Goal: Task Accomplishment & Management: Complete application form

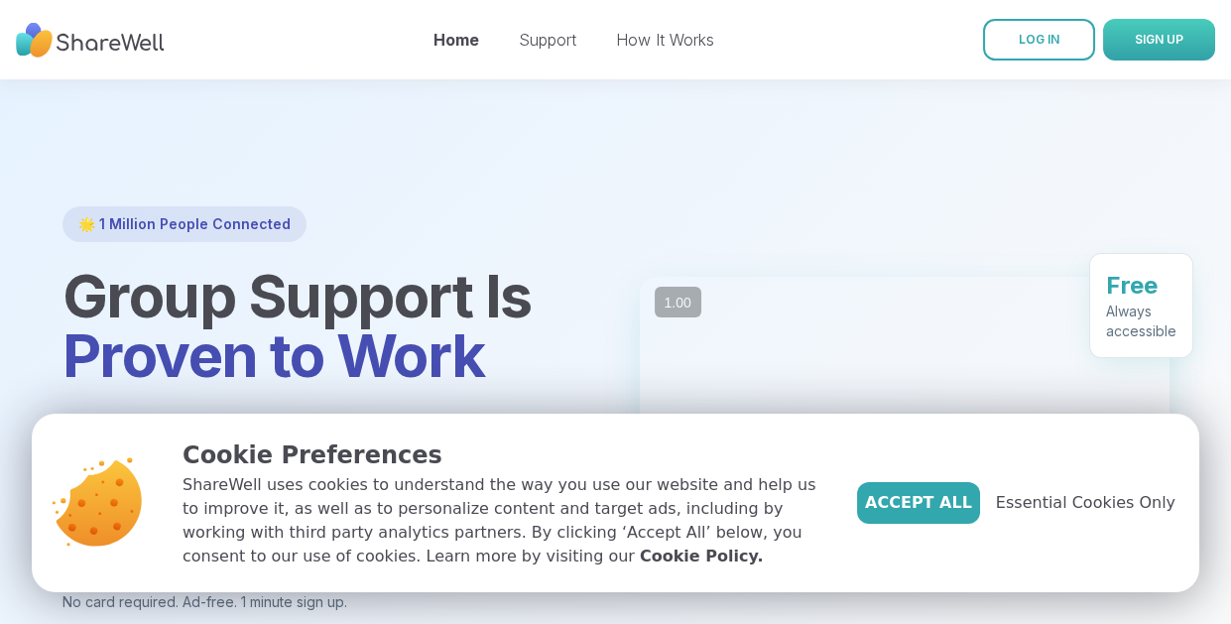
click at [1172, 44] on span "SIGN UP" at bounding box center [1159, 39] width 49 height 15
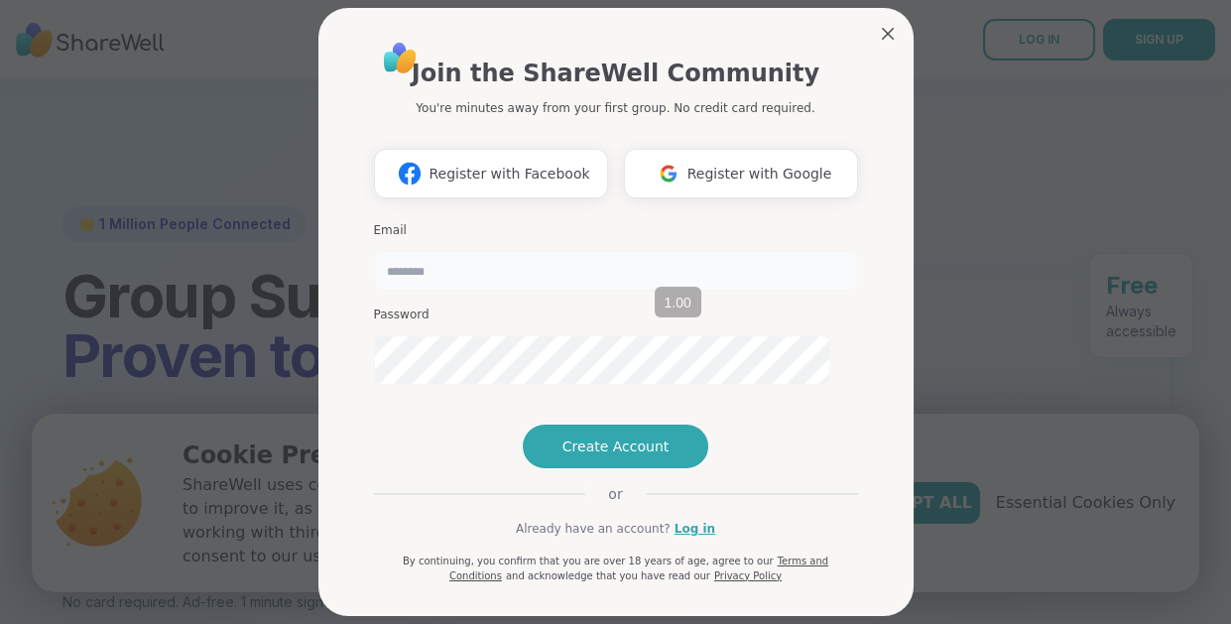
click at [531, 291] on input "email" at bounding box center [616, 271] width 484 height 40
type input "**********"
click at [566, 456] on span "Create Account" at bounding box center [615, 446] width 107 height 20
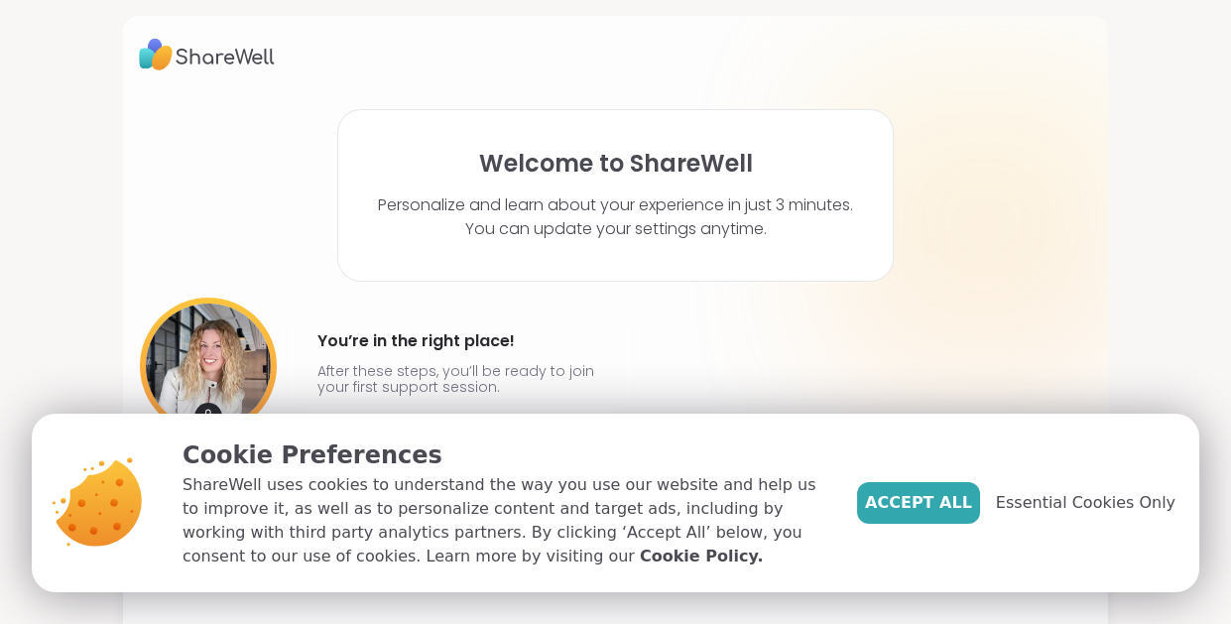
click at [1105, 491] on span "Essential Cookies Only" at bounding box center [1086, 503] width 180 height 24
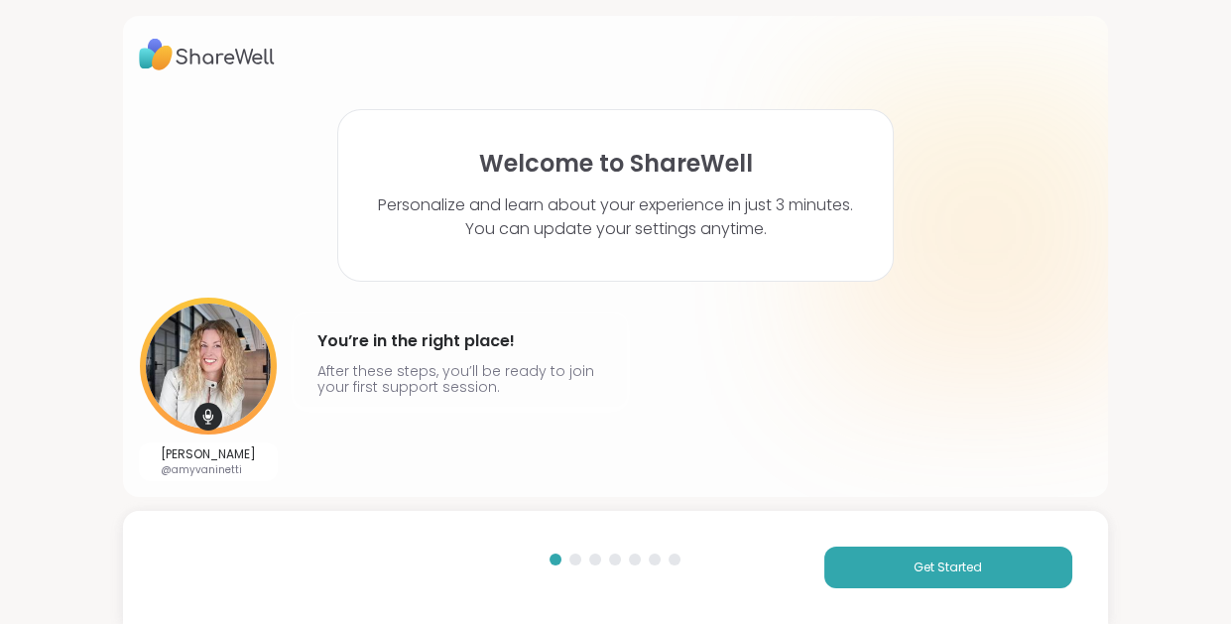
scroll to position [64, 0]
click at [922, 573] on button "Get Started" at bounding box center [948, 567] width 248 height 42
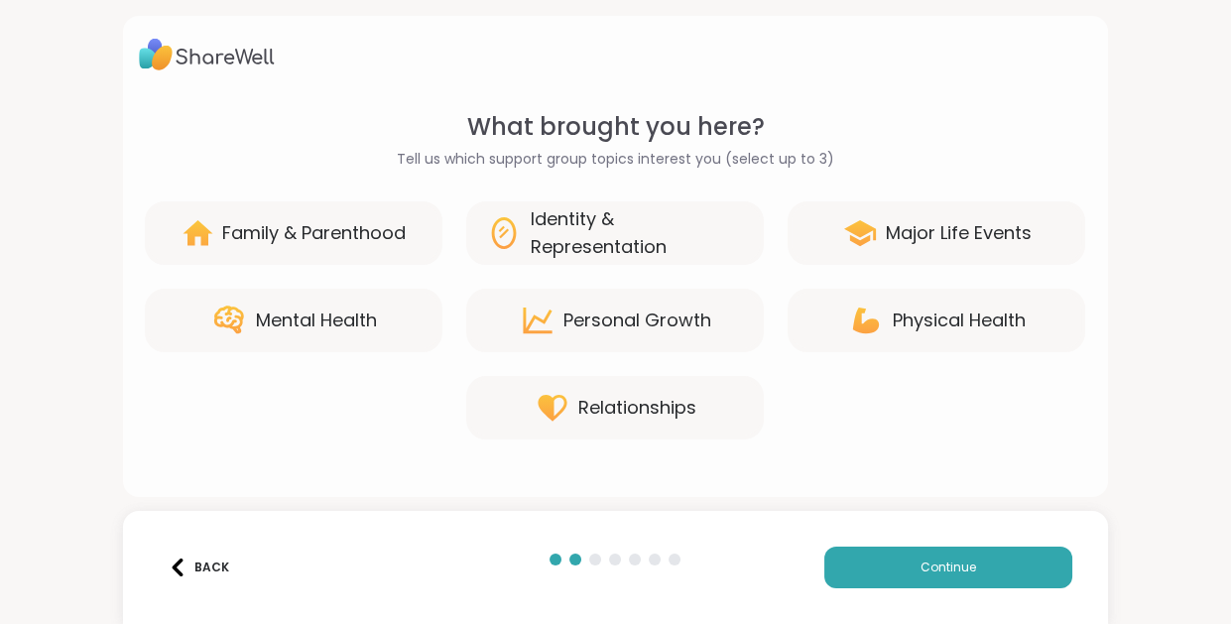
scroll to position [181, 0]
drag, startPoint x: 798, startPoint y: 112, endPoint x: 796, endPoint y: 134, distance: 21.9
click at [744, 205] on div "Identity & Representation" at bounding box center [637, 233] width 214 height 56
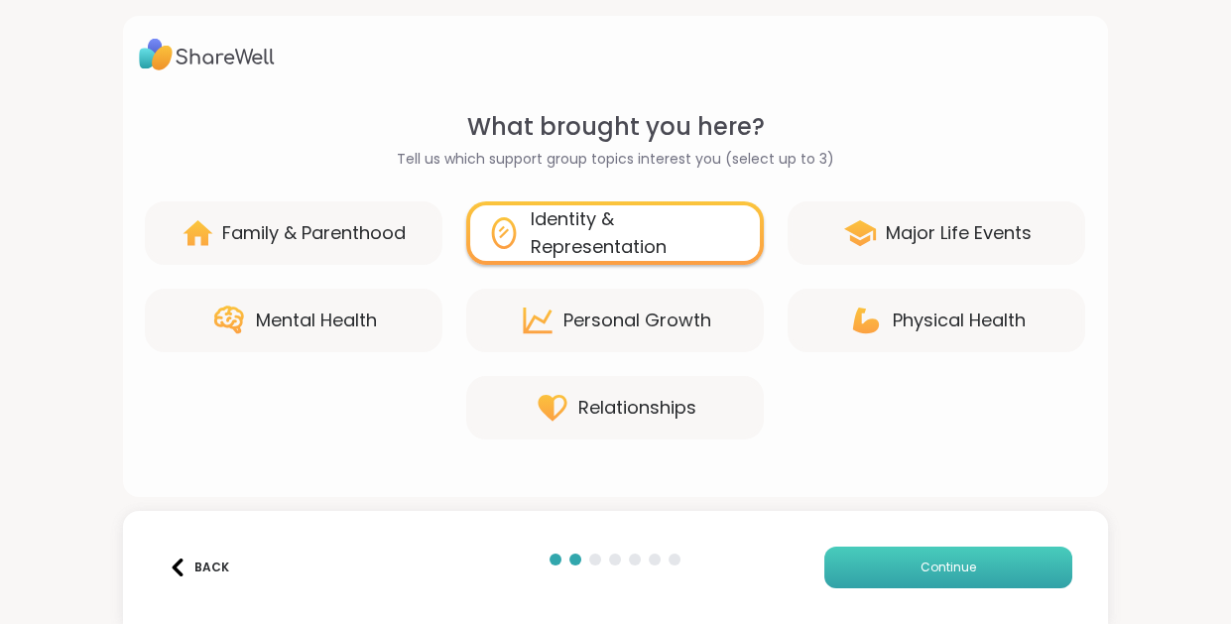
click at [972, 546] on button "Continue" at bounding box center [948, 567] width 248 height 42
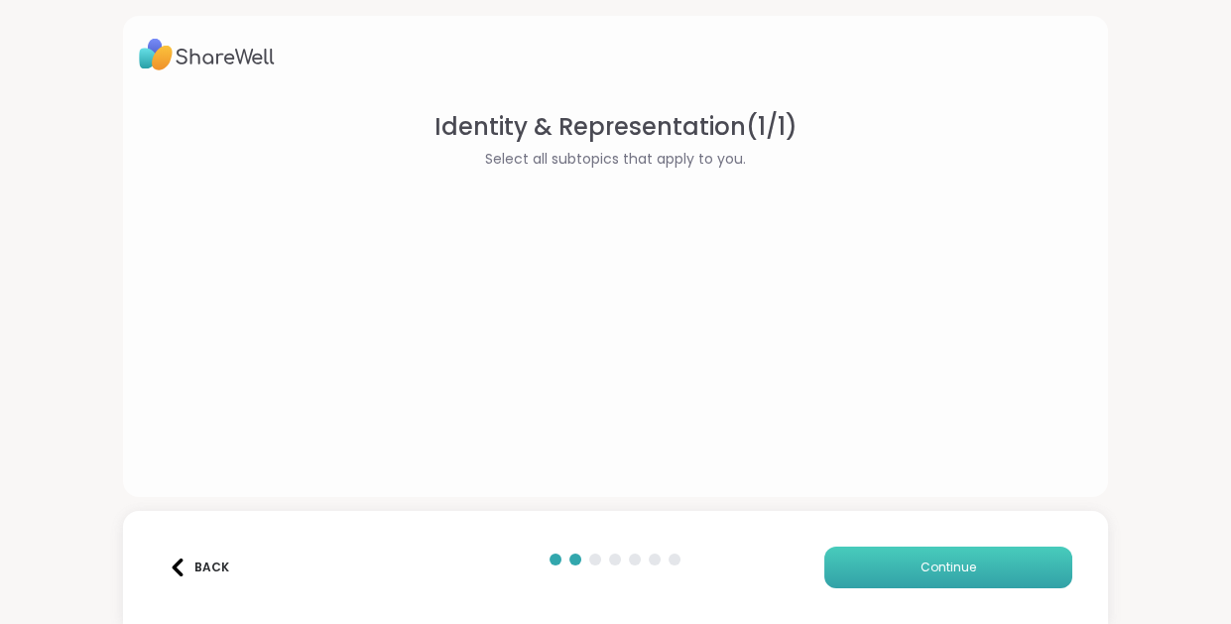
scroll to position [0, 0]
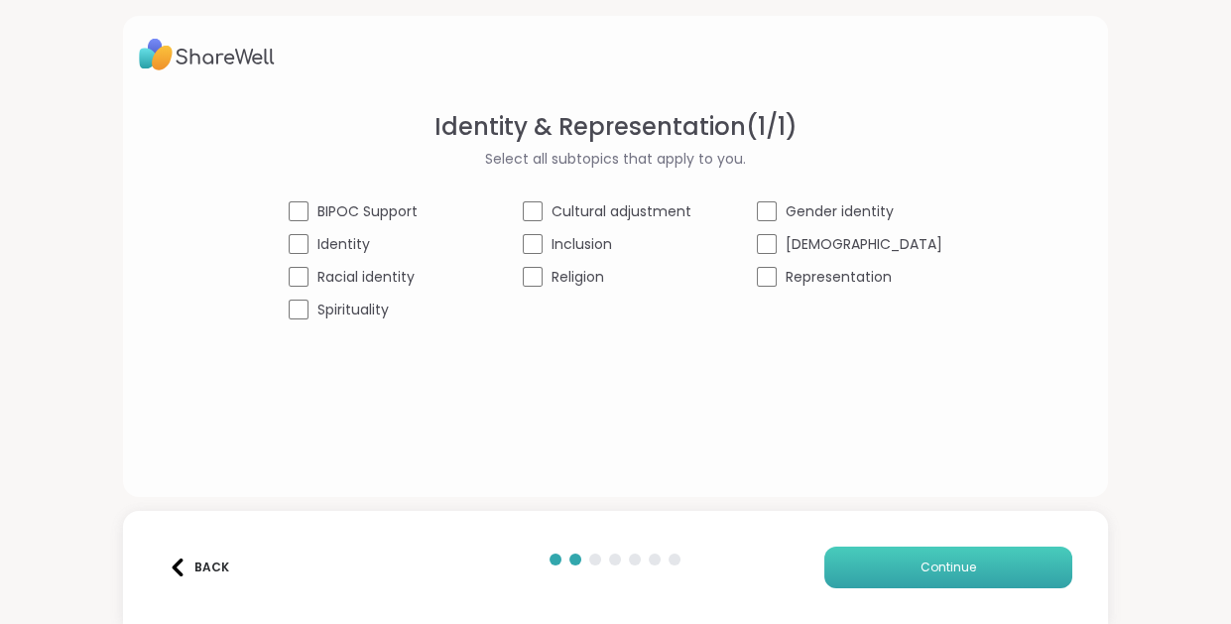
click at [914, 546] on button "Continue" at bounding box center [948, 567] width 248 height 42
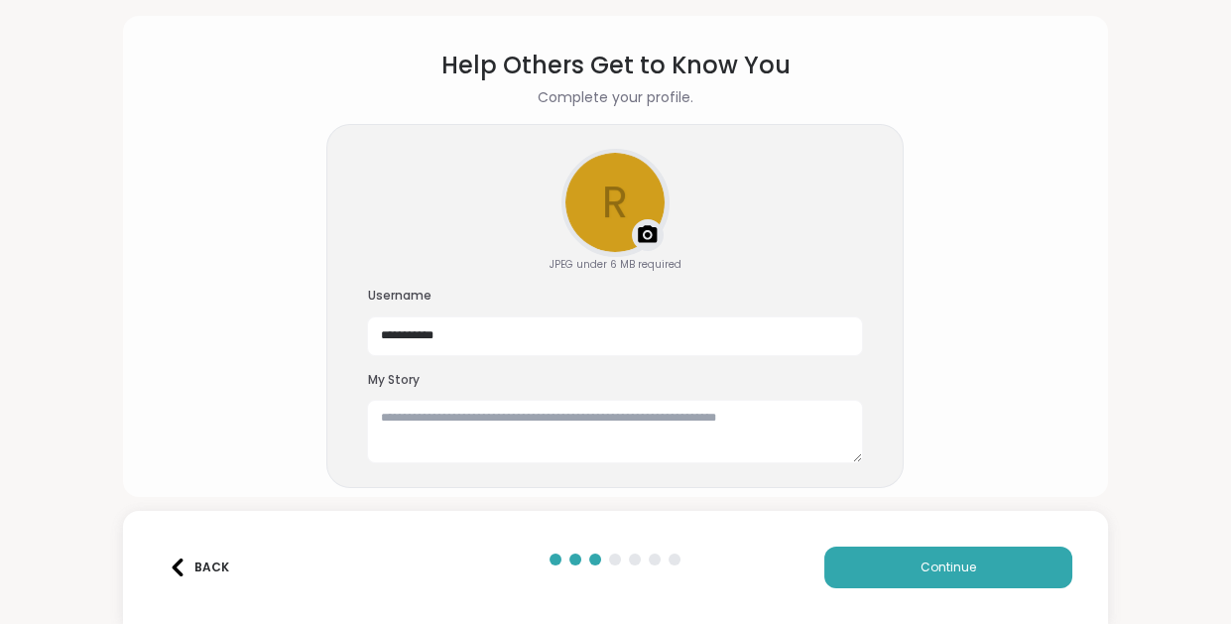
scroll to position [123, 0]
click at [494, 343] on input "**********" at bounding box center [615, 336] width 496 height 40
drag, startPoint x: 505, startPoint y: 283, endPoint x: 376, endPoint y: 272, distance: 129.4
click at [376, 316] on input "**********" at bounding box center [615, 336] width 496 height 40
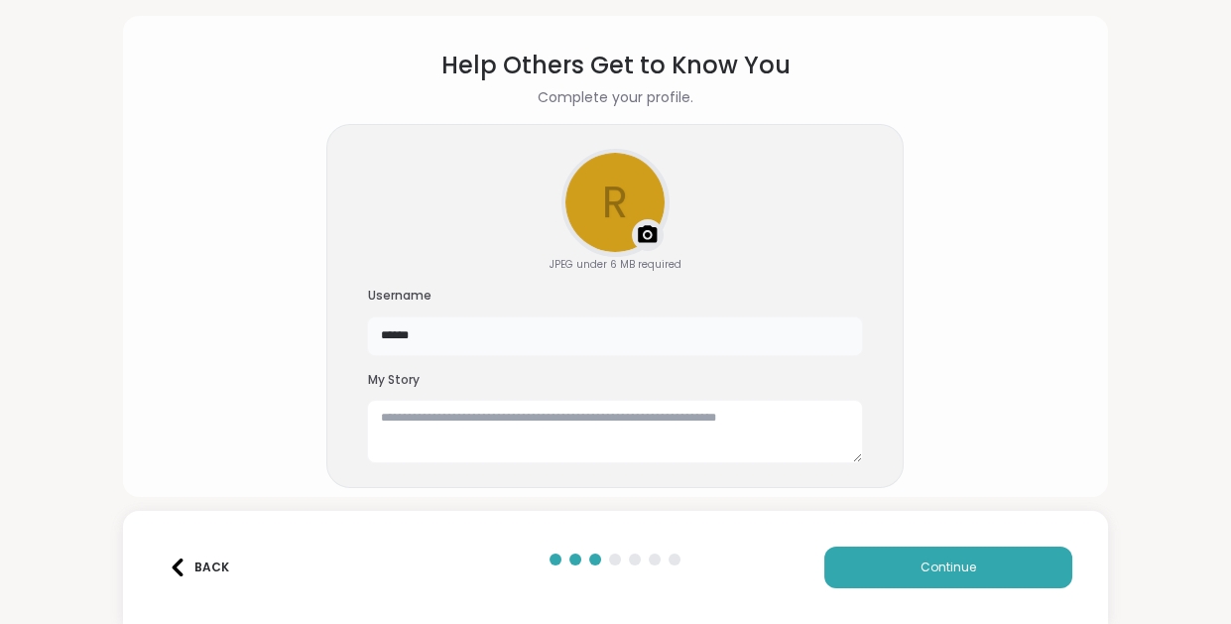
type input "******"
click at [506, 411] on textarea at bounding box center [615, 431] width 496 height 63
click at [428, 400] on textarea at bounding box center [615, 431] width 496 height 63
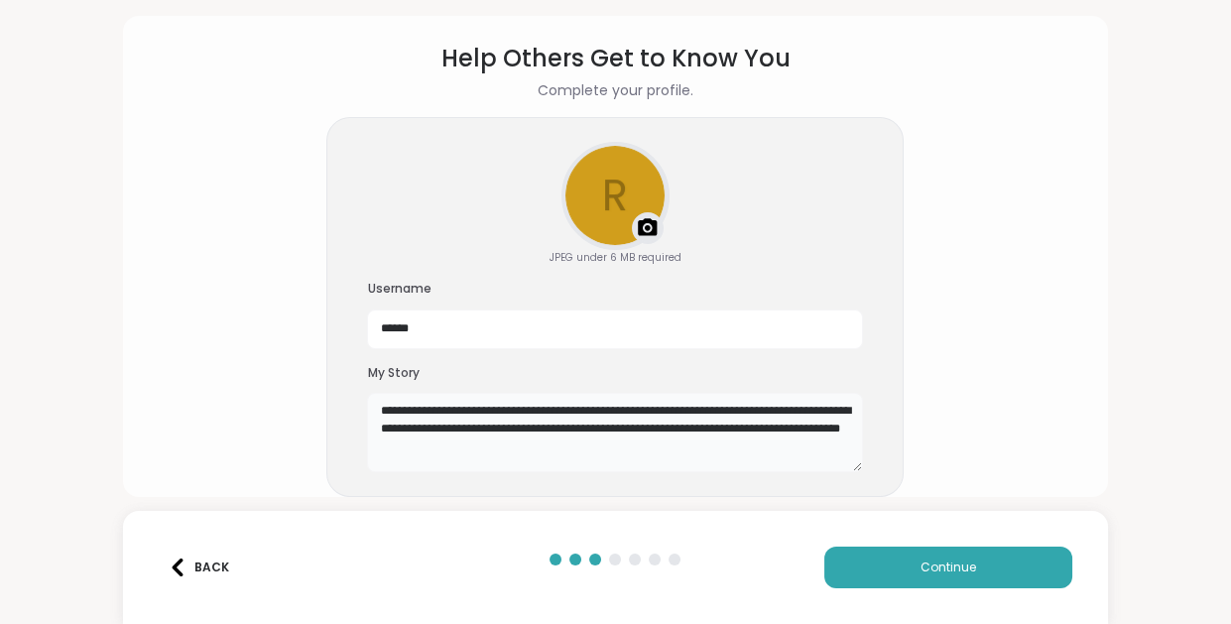
drag, startPoint x: 823, startPoint y: 419, endPoint x: 380, endPoint y: 369, distance: 446.1
click at [380, 393] on textarea "**********" at bounding box center [615, 432] width 496 height 79
paste textarea "**********"
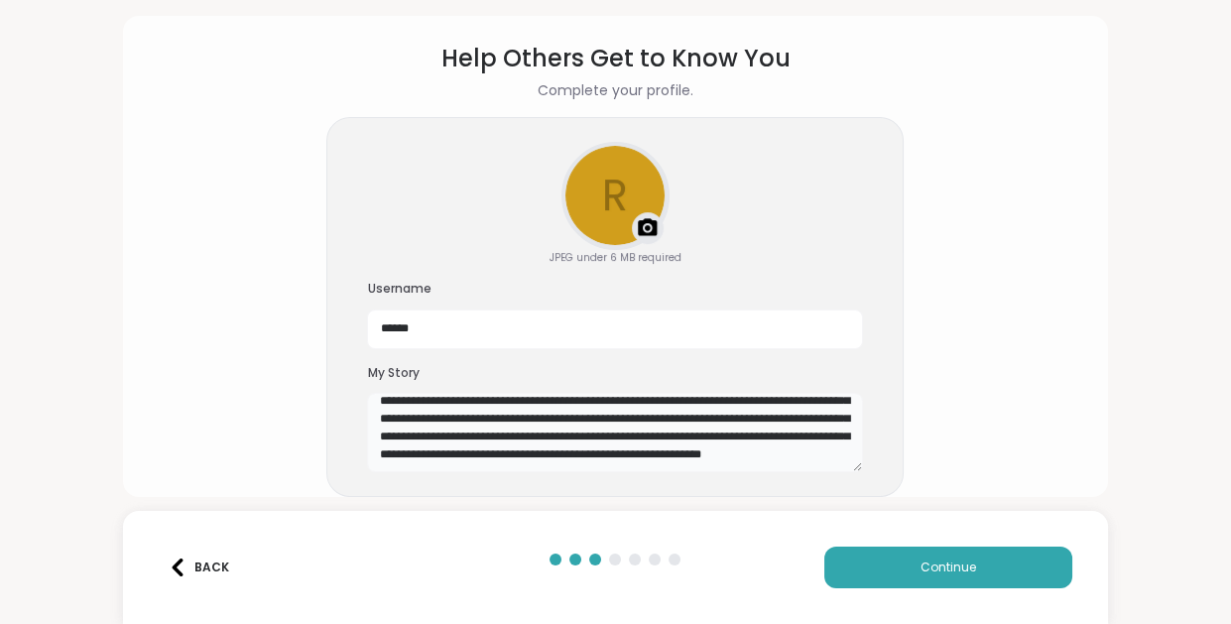
scroll to position [0, 0]
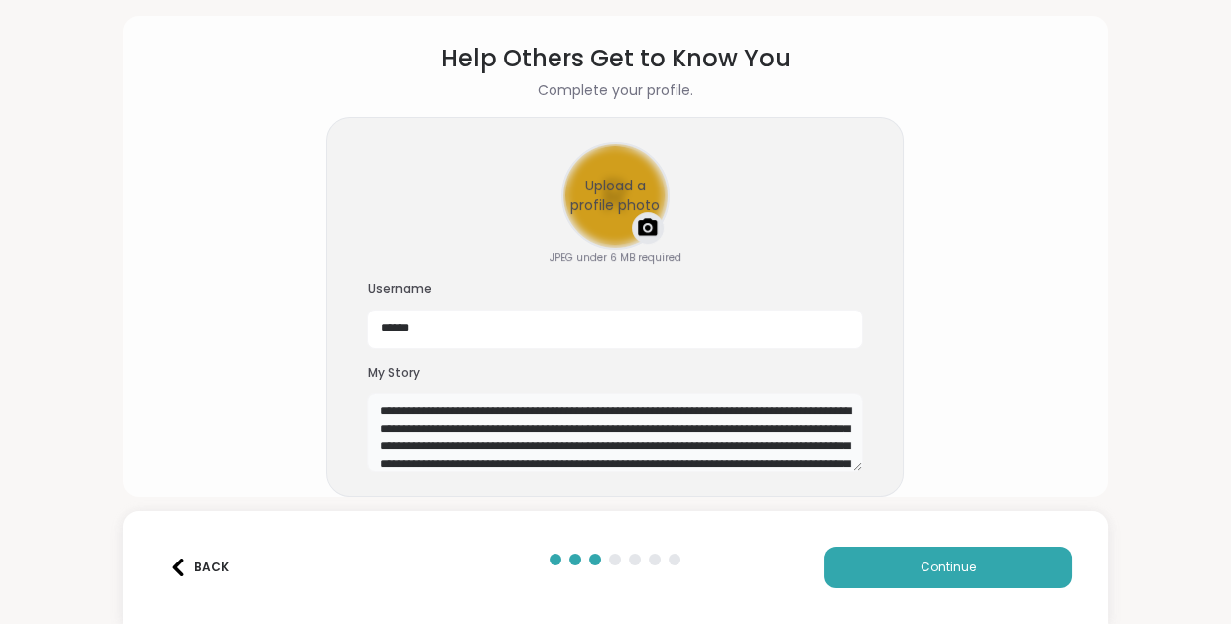
type textarea "**********"
click at [596, 144] on div "Upload a profile photo" at bounding box center [615, 196] width 104 height 104
click at [617, 144] on div at bounding box center [615, 196] width 104 height 104
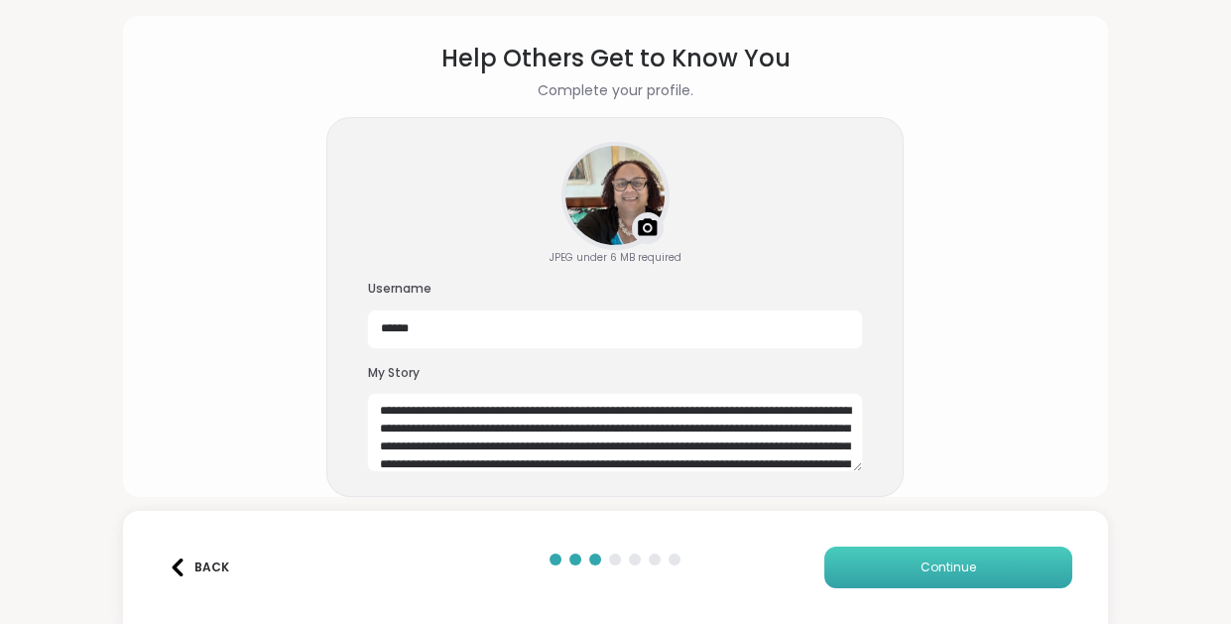
click at [920, 558] on span "Continue" at bounding box center [948, 567] width 56 height 18
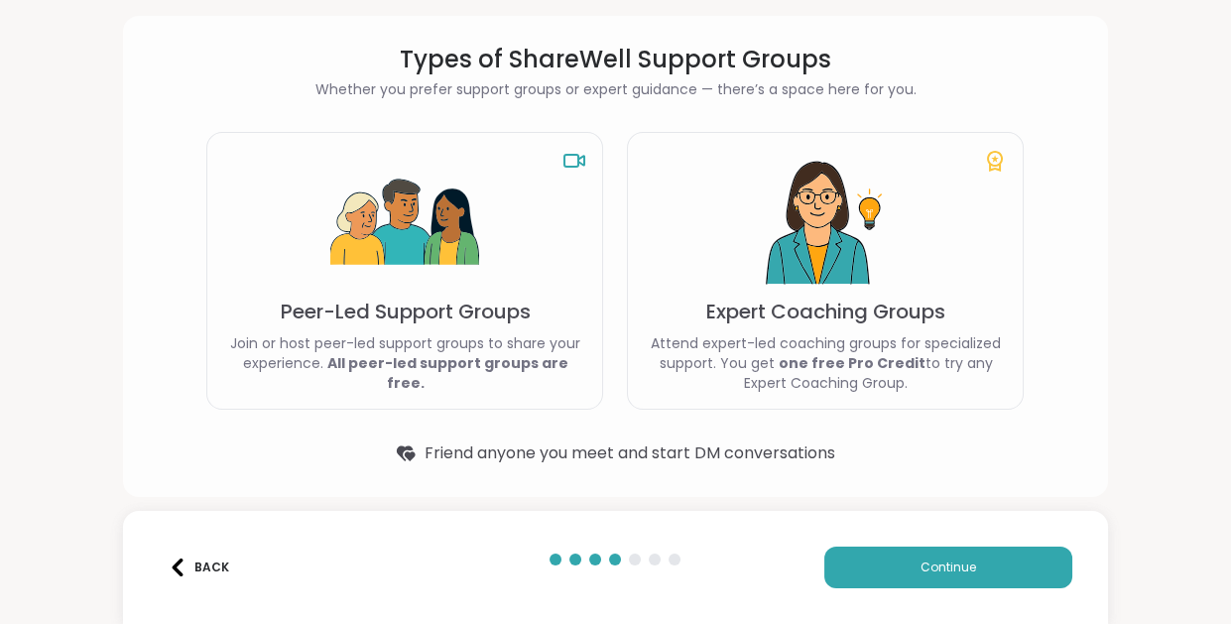
click at [455, 298] on p "Peer-Led Support Groups" at bounding box center [405, 312] width 250 height 28
click at [454, 298] on p "Peer-Led Support Groups" at bounding box center [405, 312] width 250 height 28
click at [471, 333] on p "Join or host peer-led support groups to share your experience. All peer-led sup…" at bounding box center [404, 363] width 363 height 60
click at [697, 333] on p "Attend expert-led coaching groups for specialized support. You get one free Pro…" at bounding box center [825, 363] width 363 height 60
drag, startPoint x: 697, startPoint y: 277, endPoint x: 757, endPoint y: 356, distance: 99.2
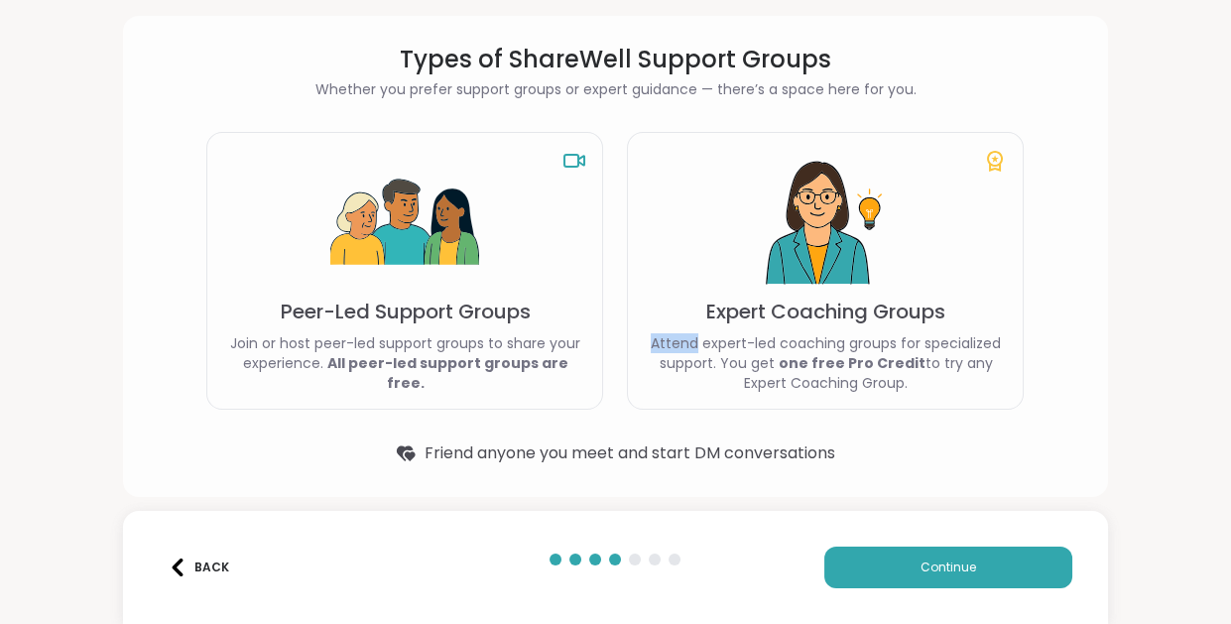
click at [697, 333] on p "Attend expert-led coaching groups for specialized support. You get one free Pro…" at bounding box center [825, 363] width 363 height 60
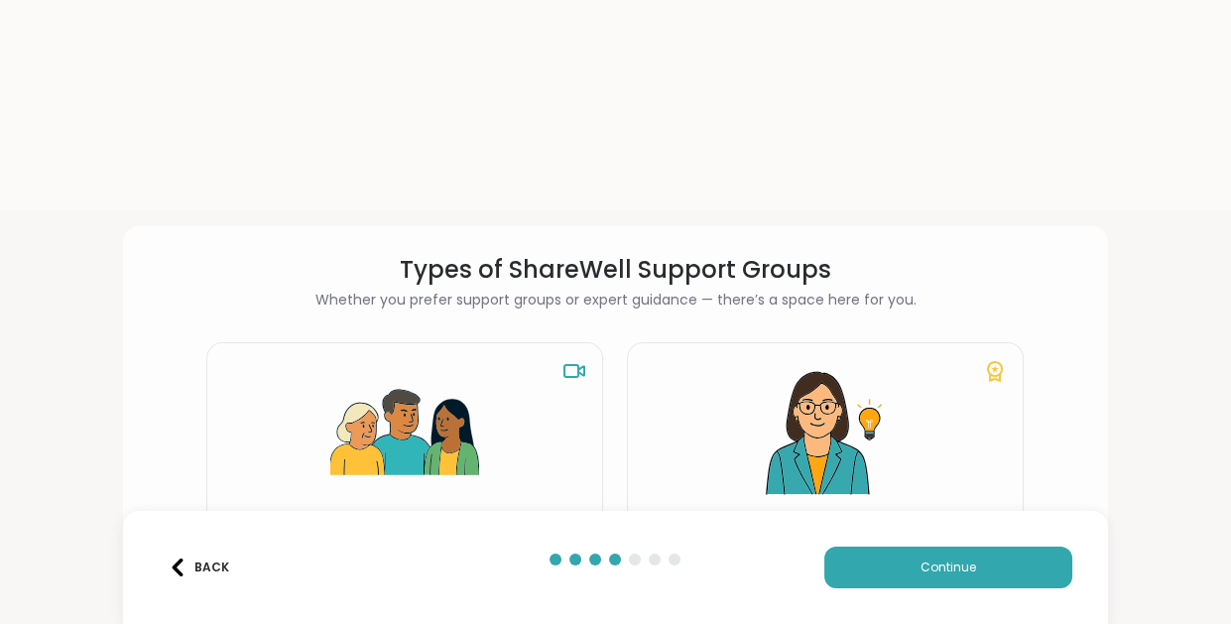
click at [1035, 468] on div "Types of ShareWell Support Groups Whether you prefer support groups or expert g…" at bounding box center [615, 522] width 1231 height 624
click at [865, 551] on button "Continue" at bounding box center [948, 567] width 248 height 42
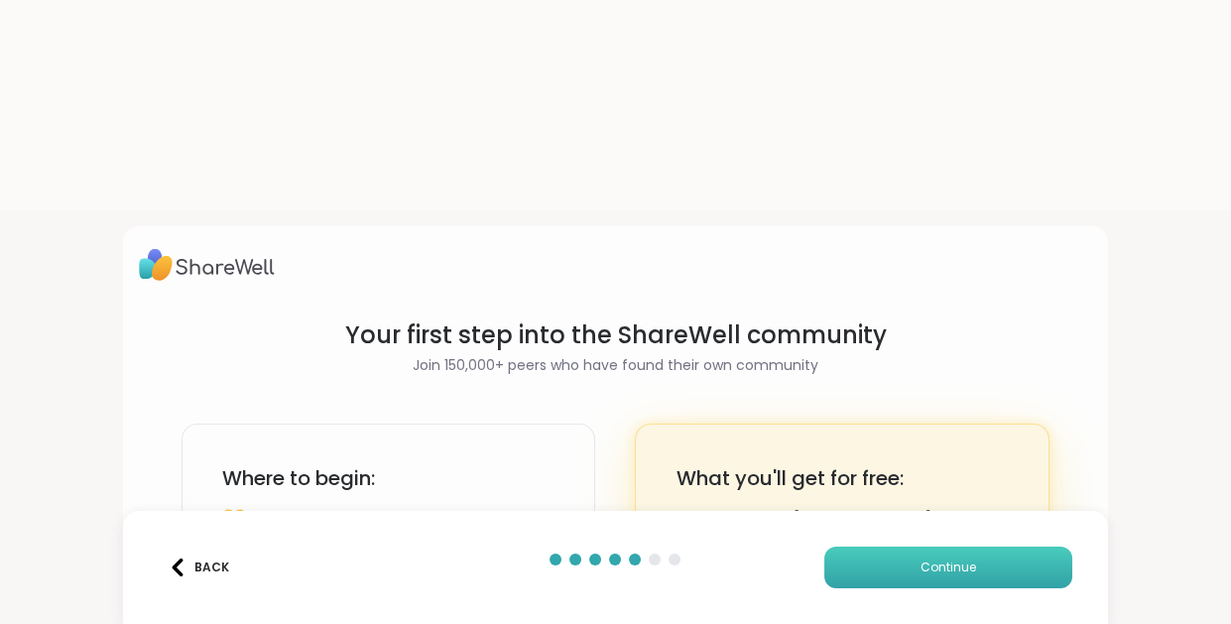
click at [865, 551] on button "Continue" at bounding box center [948, 567] width 248 height 42
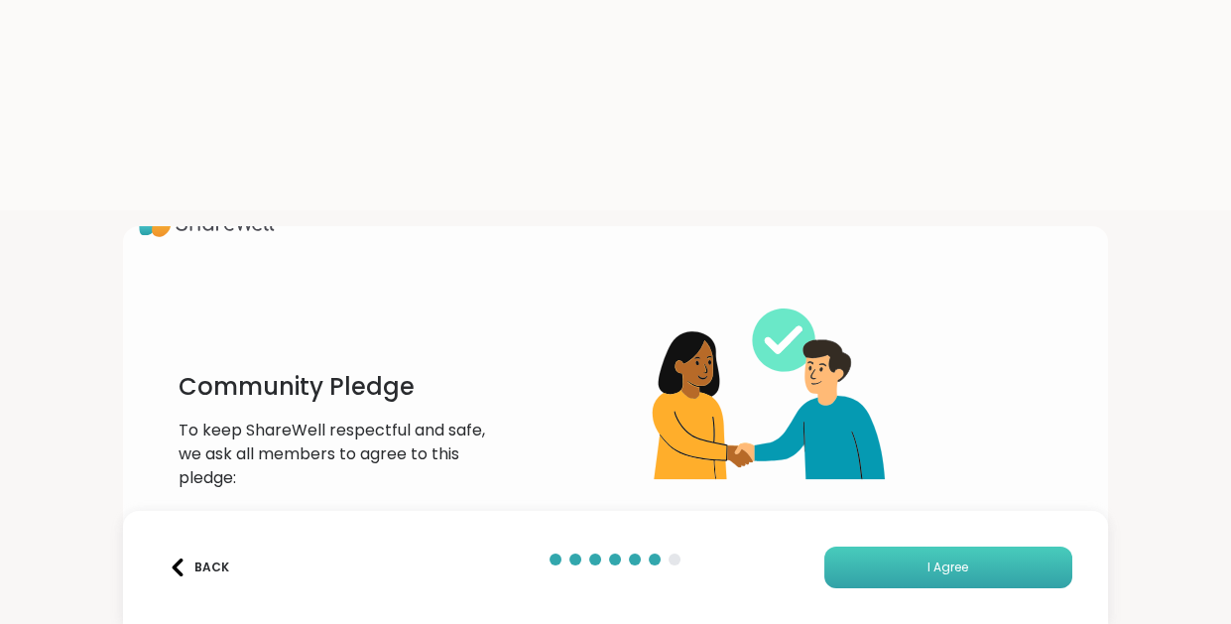
click at [943, 558] on span "I Agree" at bounding box center [947, 567] width 41 height 18
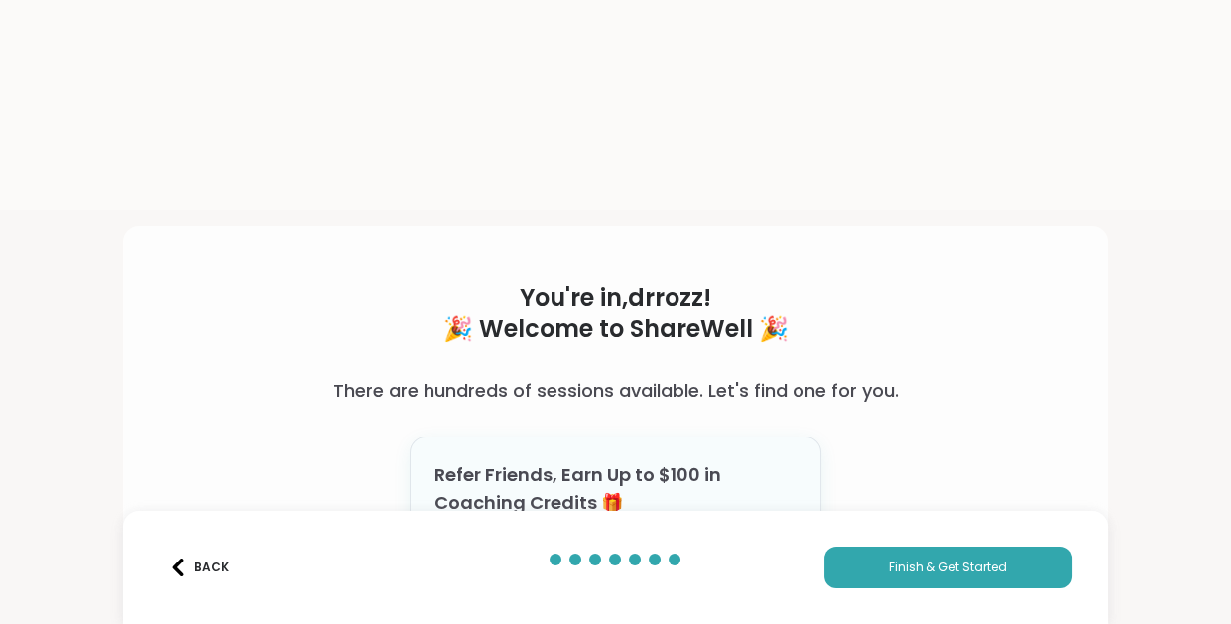
scroll to position [154, 0]
click at [577, 608] on span "Invite Friends" at bounding box center [614, 617] width 95 height 18
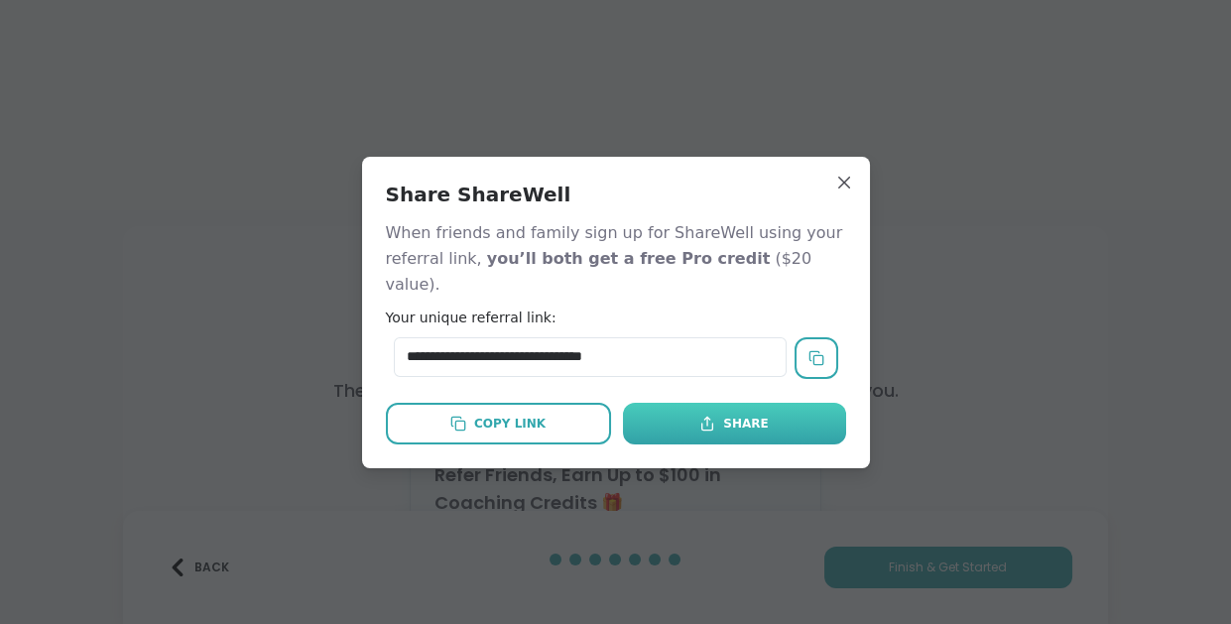
click at [736, 430] on div "Share" at bounding box center [733, 424] width 68 height 18
click at [712, 424] on icon at bounding box center [707, 424] width 16 height 16
click at [766, 432] on div "Share" at bounding box center [733, 424] width 68 height 18
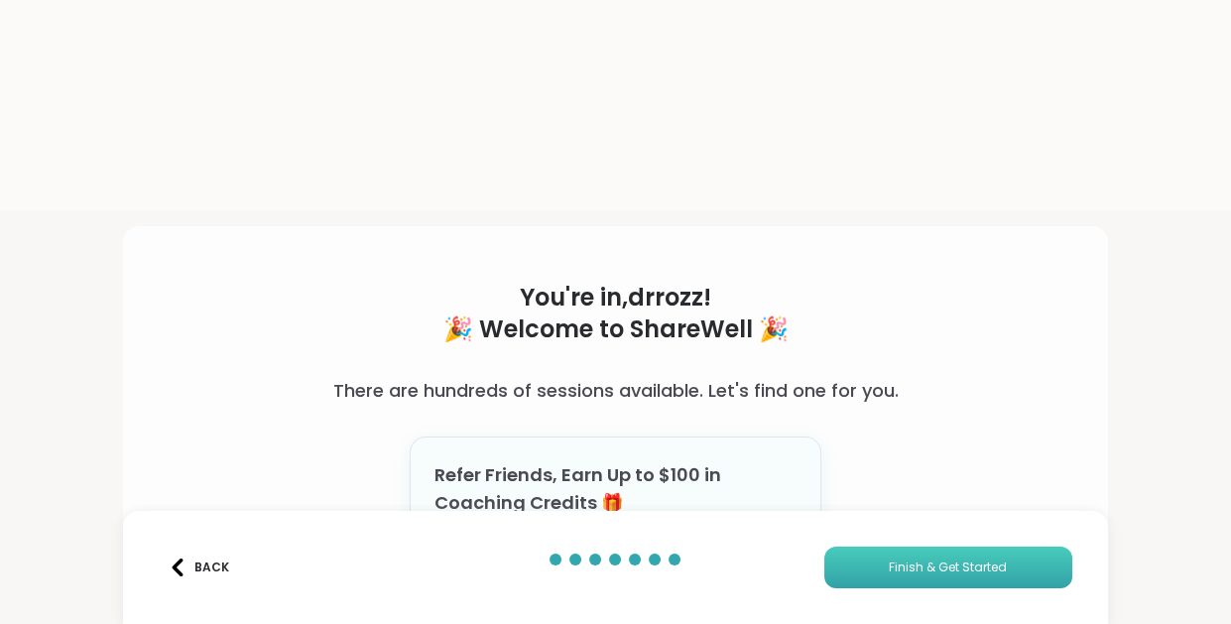
click at [940, 558] on span "Finish & Get Started" at bounding box center [948, 567] width 118 height 18
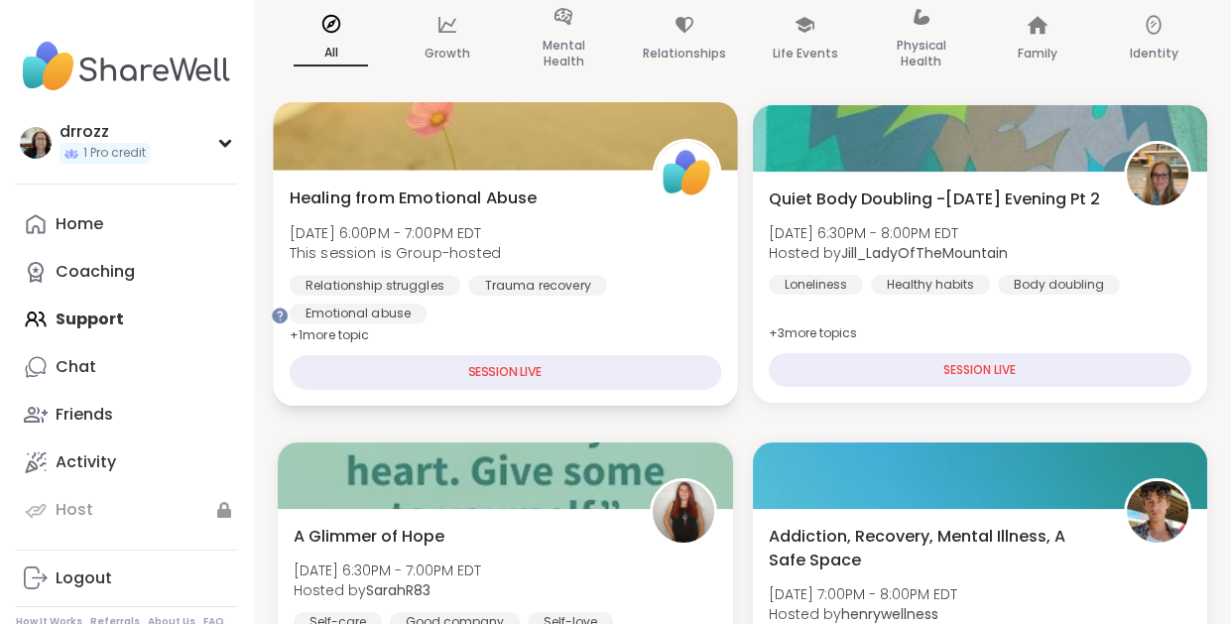
scroll to position [504, 0]
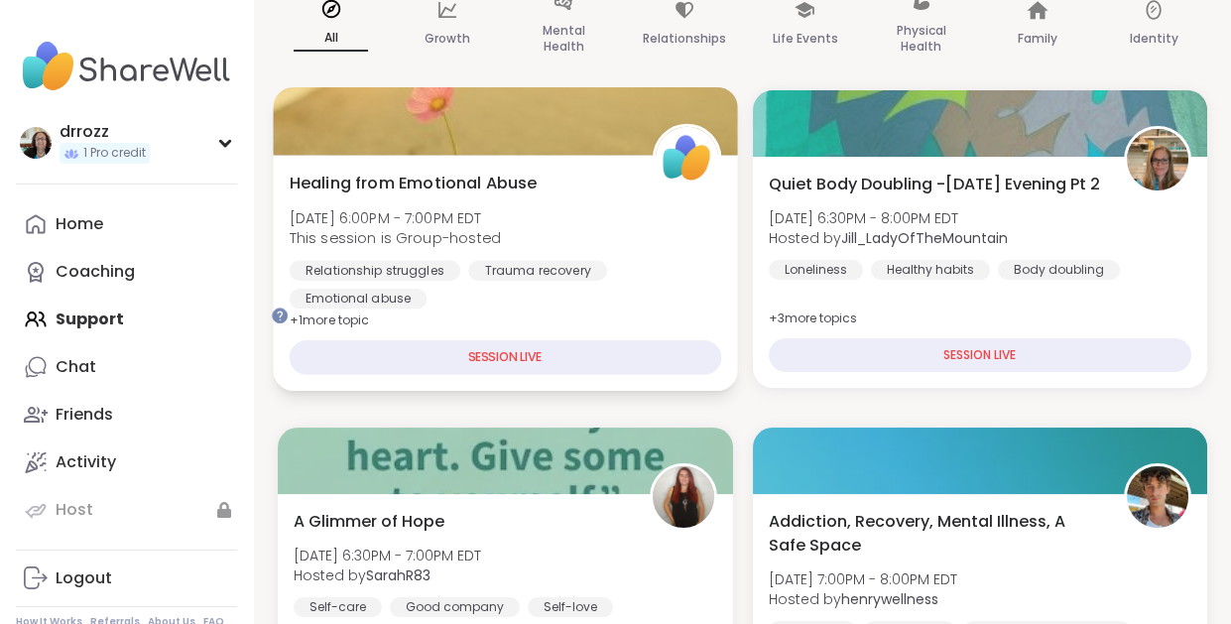
click at [633, 340] on div "SESSION LIVE" at bounding box center [505, 357] width 431 height 35
drag, startPoint x: 611, startPoint y: 204, endPoint x: 581, endPoint y: 204, distance: 29.8
click at [610, 340] on div "SESSION LIVE" at bounding box center [505, 357] width 431 height 35
click at [581, 340] on div "SESSION LIVE" at bounding box center [505, 357] width 431 height 35
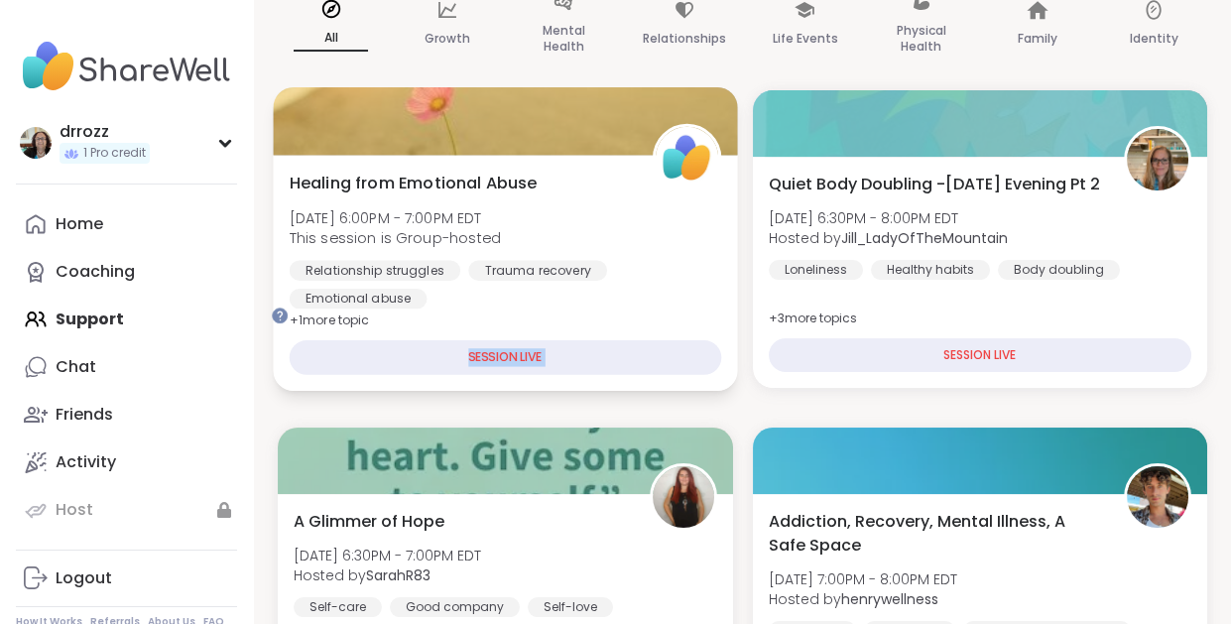
click at [581, 340] on div "SESSION LIVE" at bounding box center [505, 357] width 431 height 35
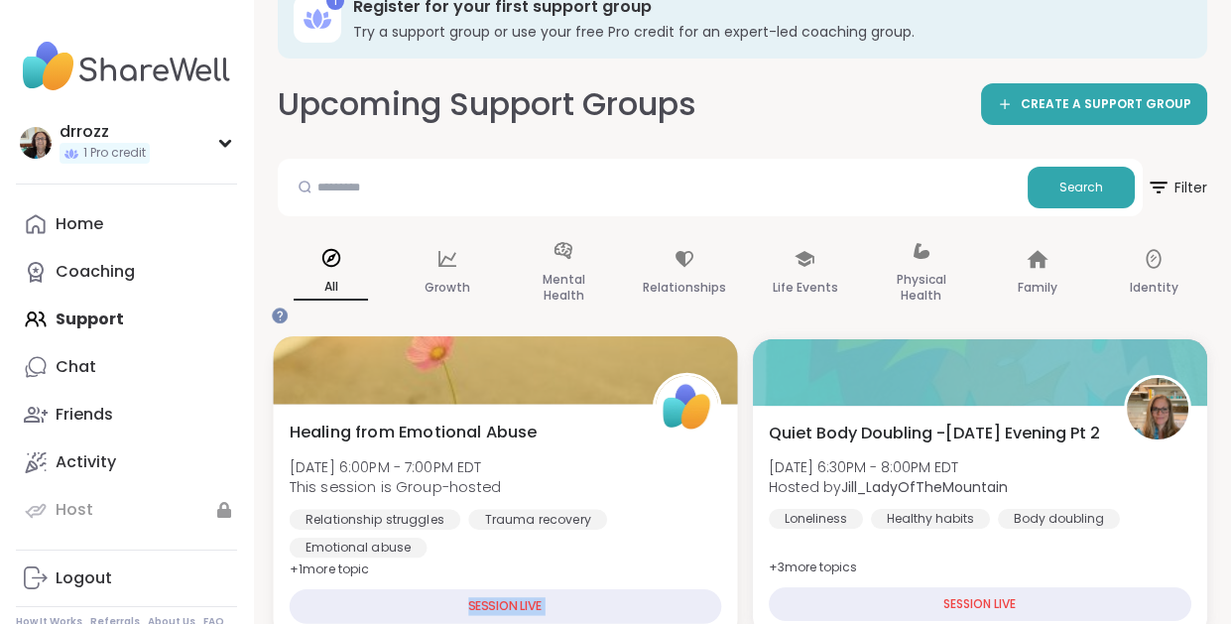
scroll to position [251, 0]
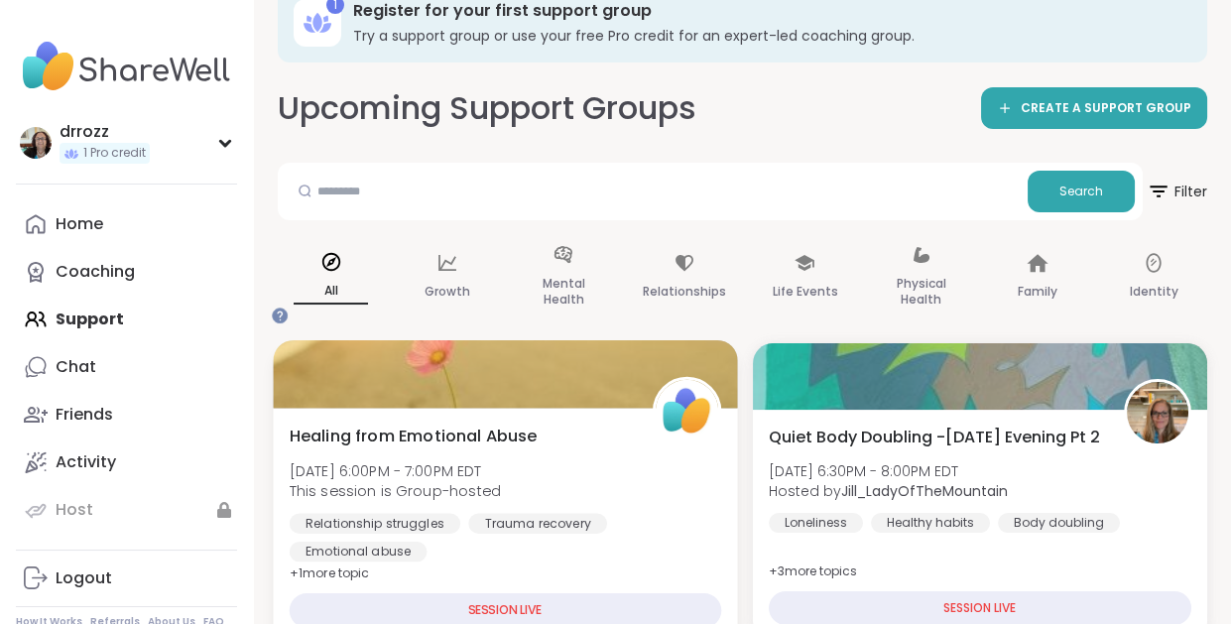
click at [639, 340] on div at bounding box center [505, 373] width 464 height 67
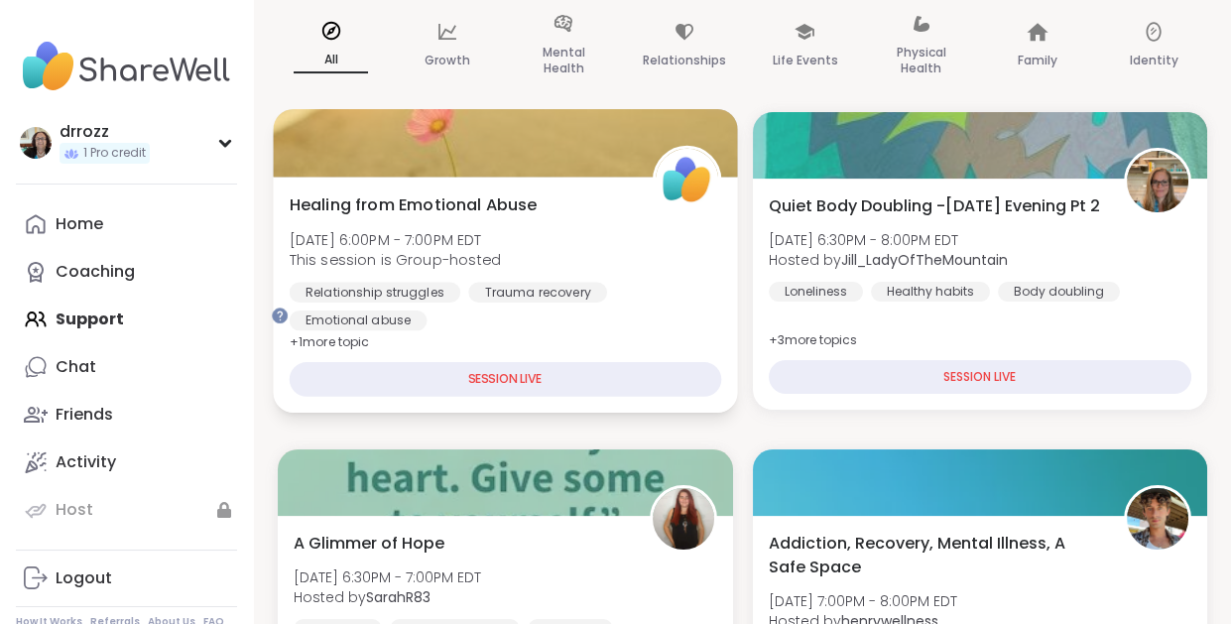
scroll to position [485, 0]
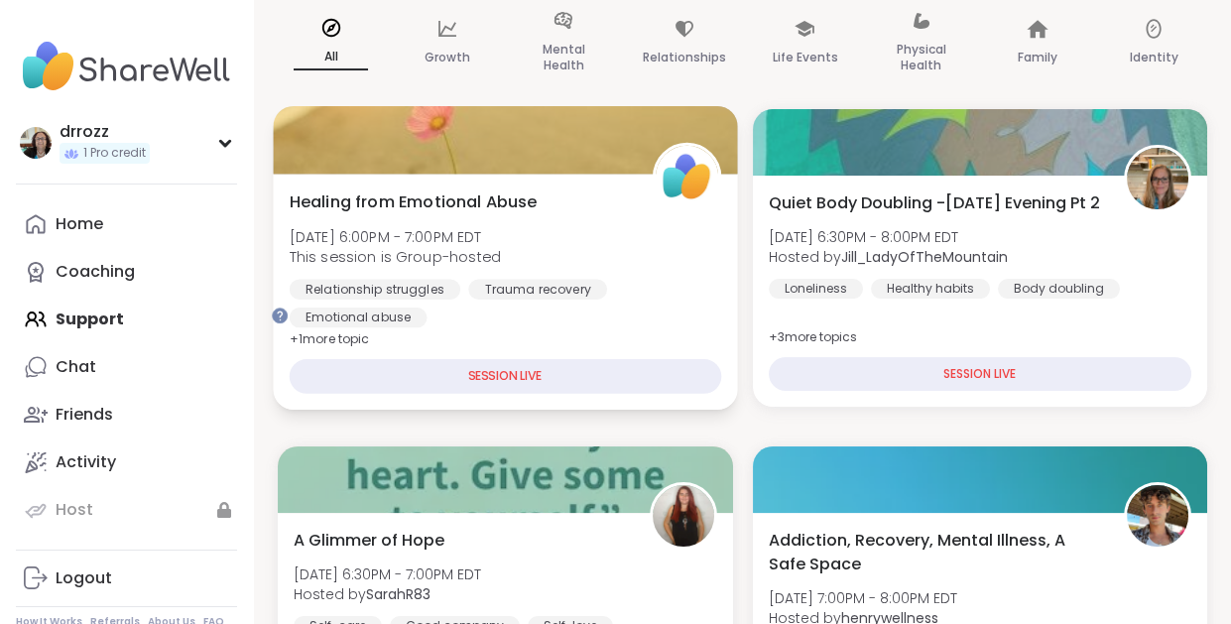
click at [370, 330] on span "+ 1 more topic" at bounding box center [330, 338] width 80 height 16
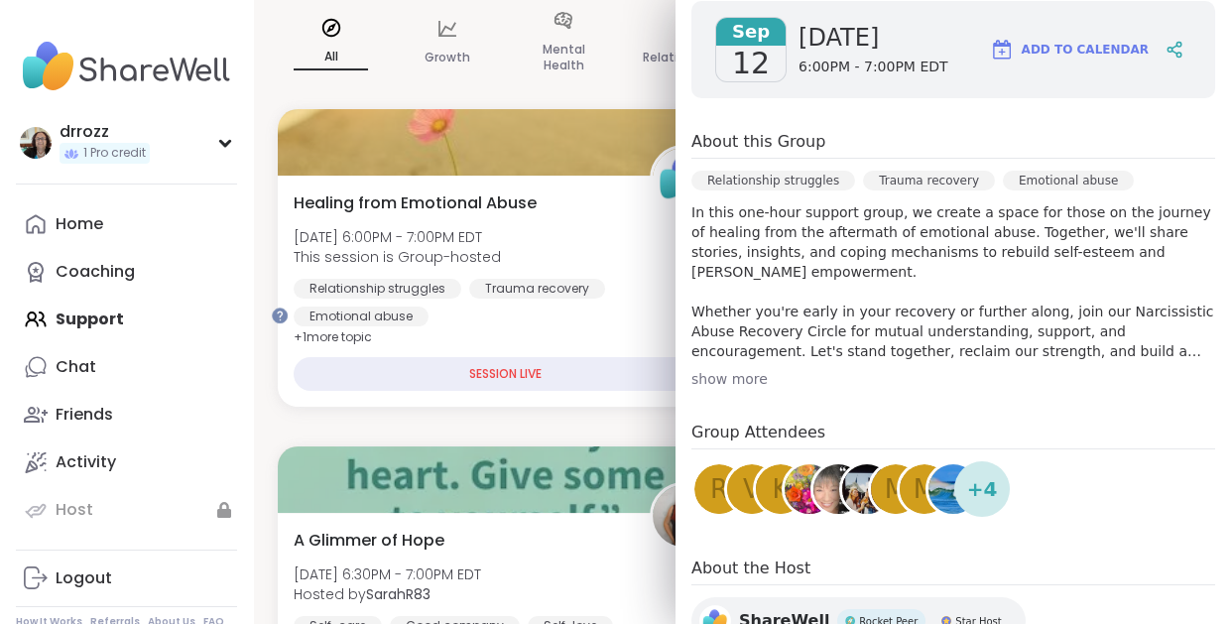
scroll to position [279, 0]
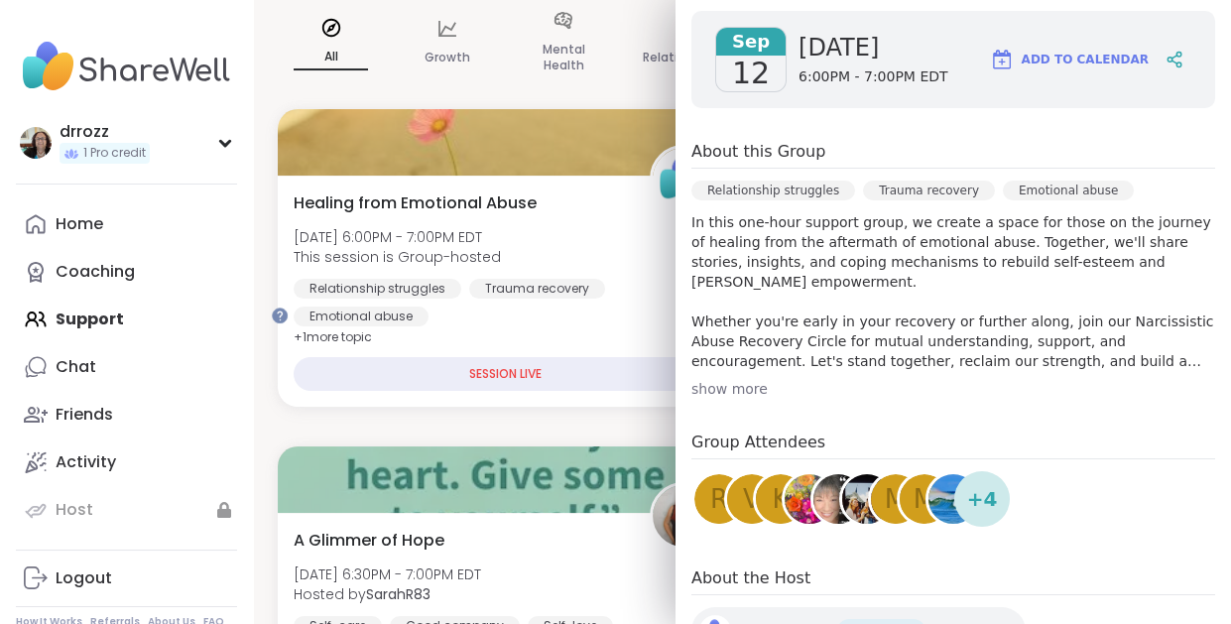
click at [1070, 68] on span "Add to Calendar" at bounding box center [1085, 60] width 127 height 18
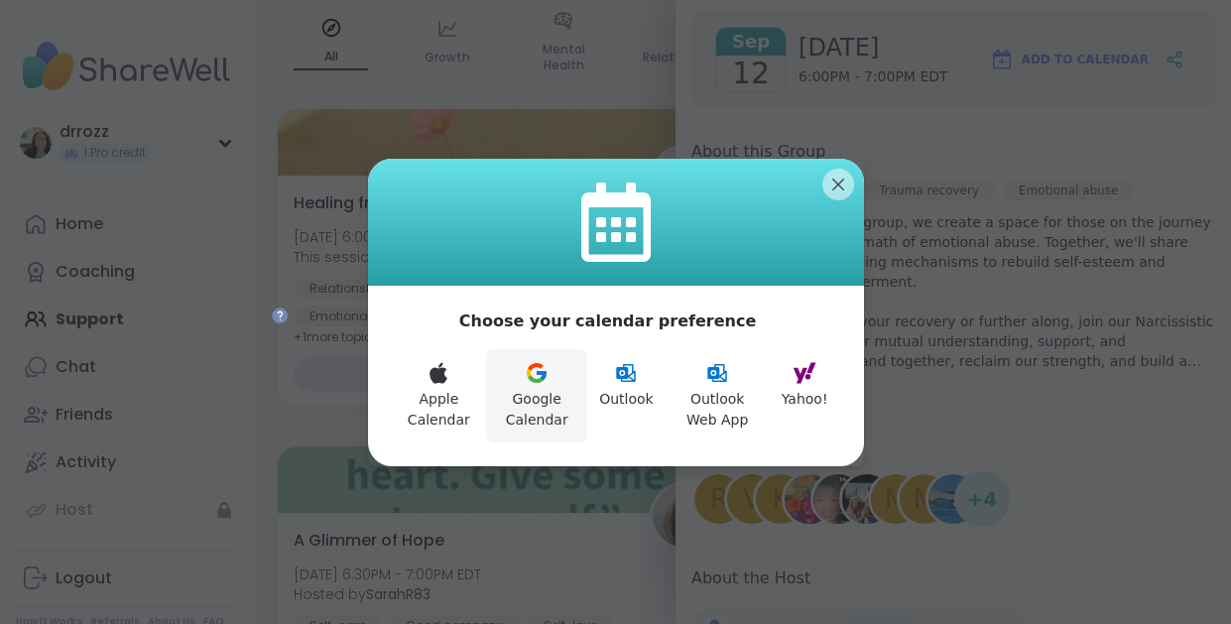
click at [529, 409] on button "Google Calendar" at bounding box center [536, 395] width 101 height 93
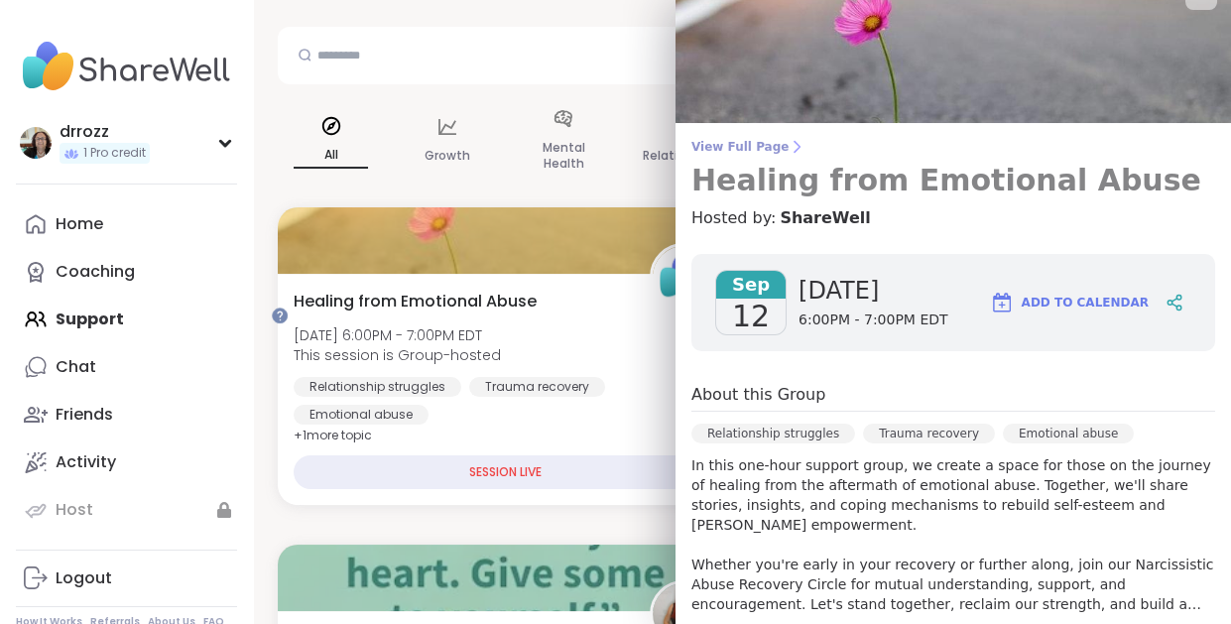
scroll to position [0, 0]
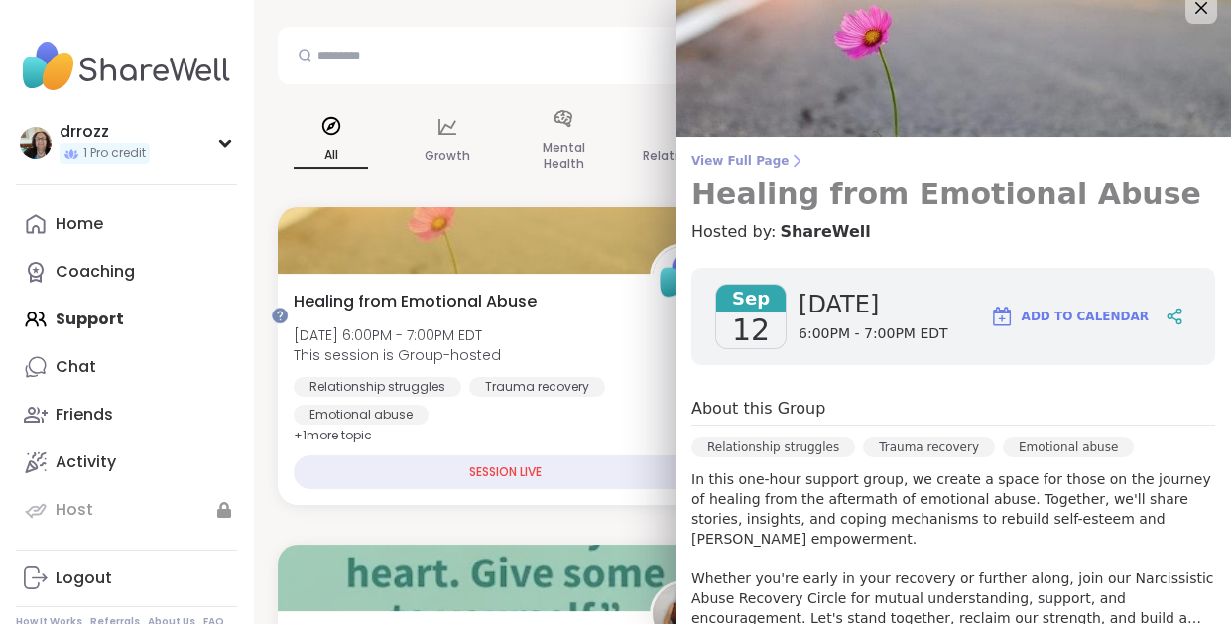
click at [764, 153] on span "View Full Page" at bounding box center [953, 161] width 524 height 16
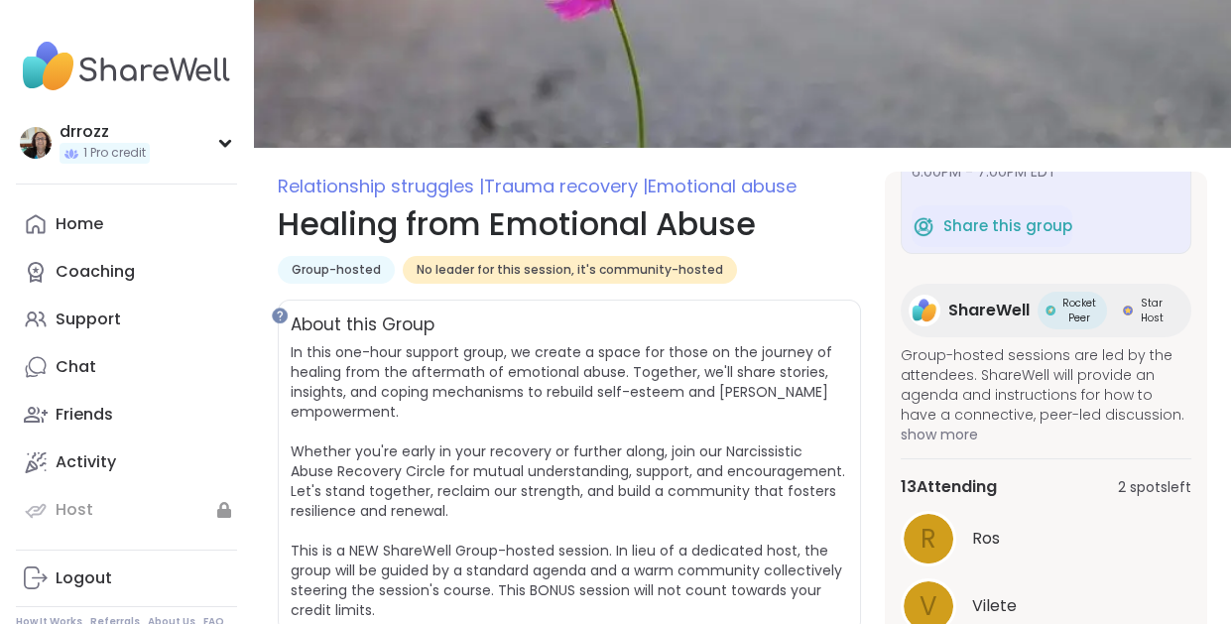
scroll to position [237, 0]
click at [906, 514] on div "R" at bounding box center [929, 539] width 50 height 50
